Goal: Information Seeking & Learning: Check status

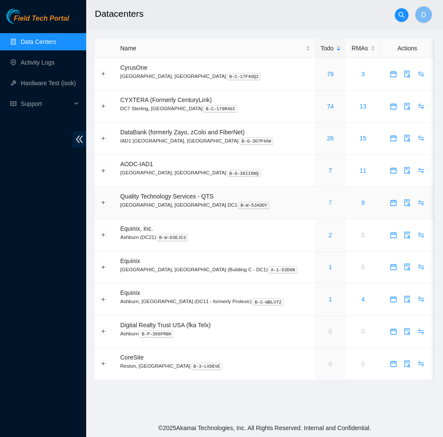
click at [329, 201] on link "7" at bounding box center [330, 202] width 3 height 7
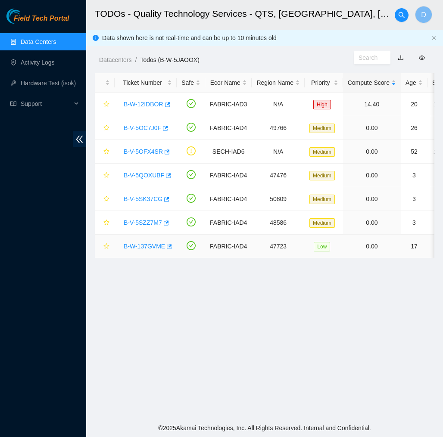
click at [141, 244] on link "B-W-137GVME" at bounding box center [144, 246] width 41 height 7
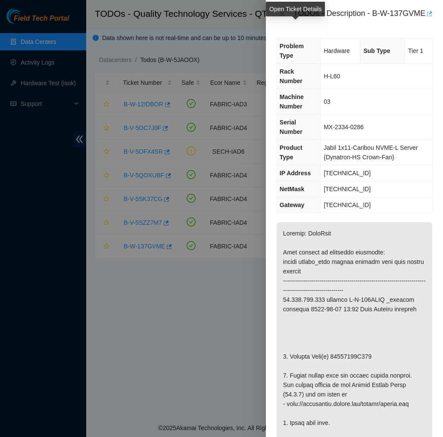
click at [427, 16] on icon "button" at bounding box center [429, 13] width 5 height 5
click at [282, 17] on icon "close" at bounding box center [282, 13] width 7 height 7
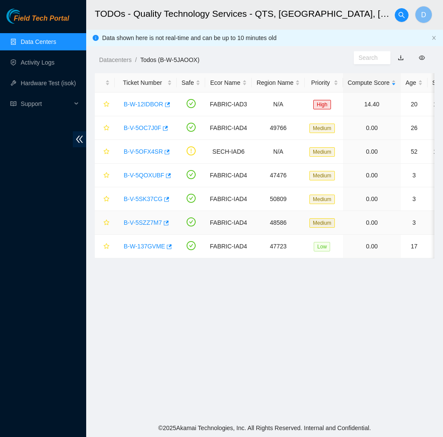
click at [151, 222] on link "B-V-5SZZ7M7" at bounding box center [143, 222] width 38 height 7
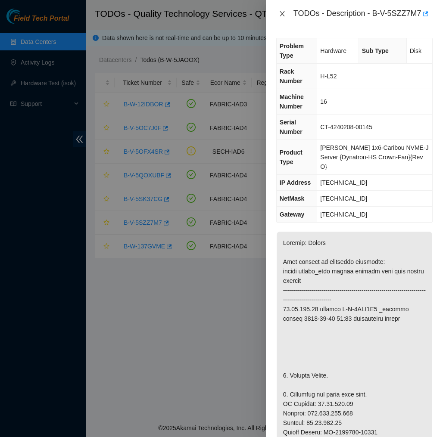
click at [281, 16] on icon "close" at bounding box center [281, 13] width 5 height 5
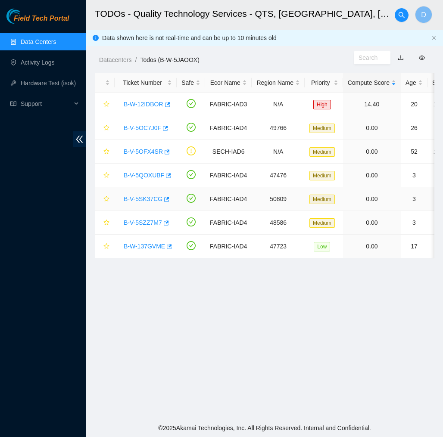
click at [150, 195] on link "B-V-5SK37CG" at bounding box center [143, 198] width 39 height 7
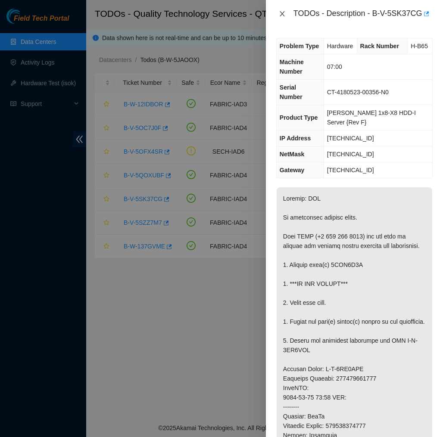
click at [280, 17] on icon "close" at bounding box center [282, 13] width 7 height 7
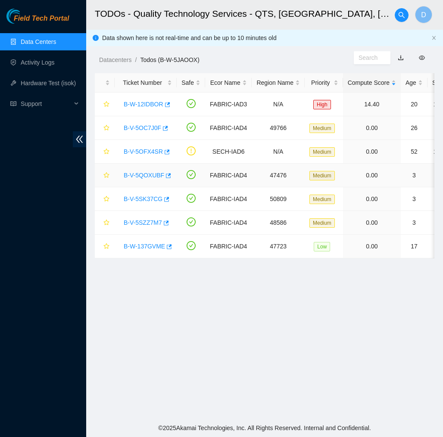
click at [152, 176] on link "B-V-5QOXUBF" at bounding box center [144, 175] width 40 height 7
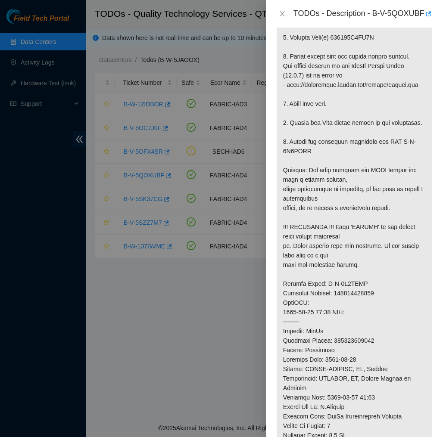
scroll to position [332, 0]
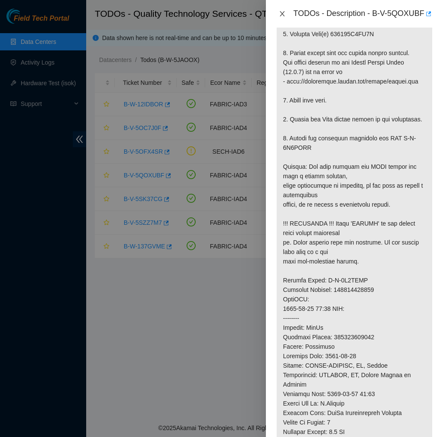
click at [283, 17] on icon "close" at bounding box center [282, 13] width 7 height 7
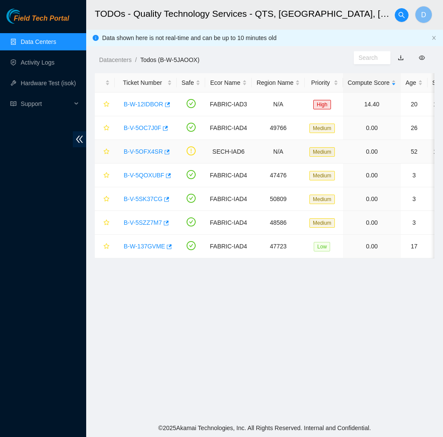
scroll to position [0, 0]
click at [152, 130] on link "B-V-5OC7J0F" at bounding box center [142, 127] width 37 height 7
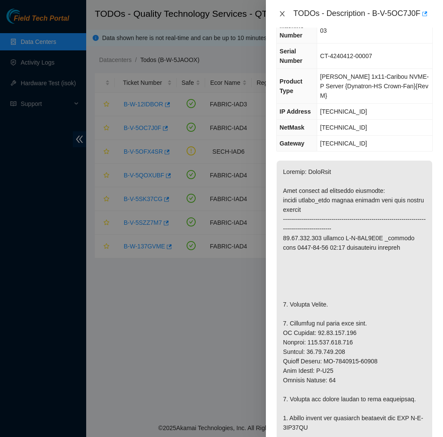
click at [282, 14] on icon "close" at bounding box center [281, 13] width 5 height 5
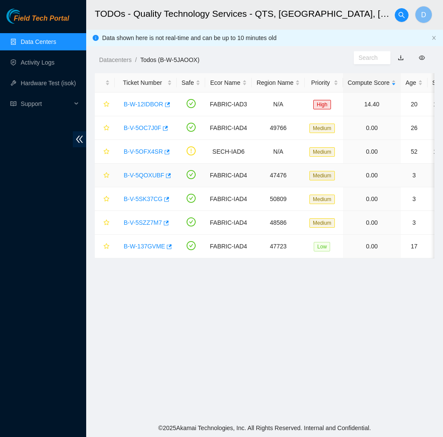
click at [155, 174] on link "B-V-5QOXUBF" at bounding box center [144, 175] width 40 height 7
